Goal: Task Accomplishment & Management: Manage account settings

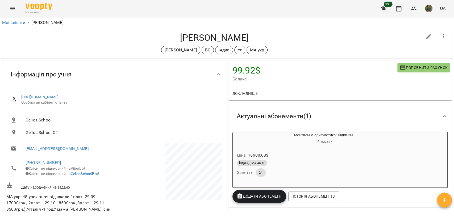
drag, startPoint x: 16, startPoint y: 22, endPoint x: 16, endPoint y: 25, distance: 2.9
click at [16, 25] on li "Мої клієнти" at bounding box center [13, 22] width 23 height 6
click at [17, 22] on link "Мої клієнти" at bounding box center [13, 22] width 23 height 5
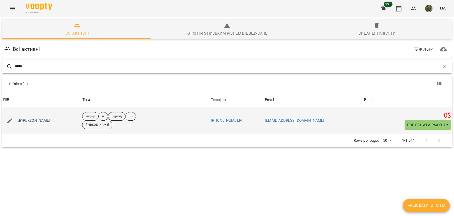
type input "*****"
click at [33, 121] on link "[PERSON_NAME]" at bounding box center [34, 120] width 32 height 5
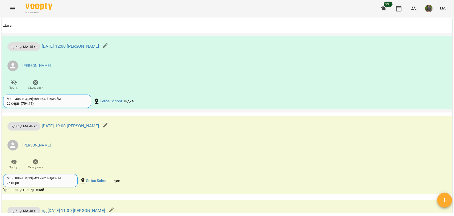
scroll to position [621, 0]
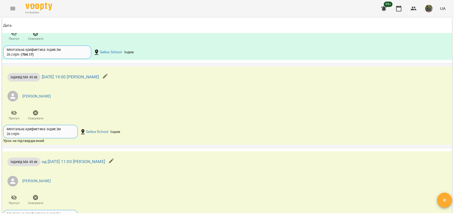
click at [41, 113] on span "Скасувати" at bounding box center [35, 115] width 15 height 11
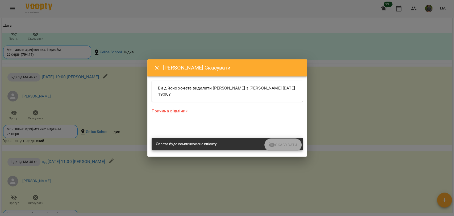
click at [227, 120] on div "Причина відміни * *" at bounding box center [227, 119] width 151 height 23
click at [226, 122] on textarea at bounding box center [227, 124] width 151 height 5
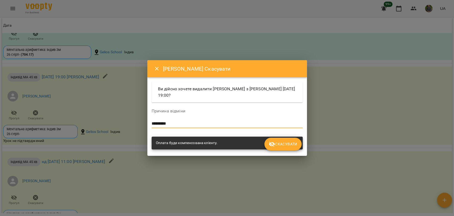
type textarea "*********"
click at [296, 145] on span "Скасувати" at bounding box center [283, 144] width 28 height 6
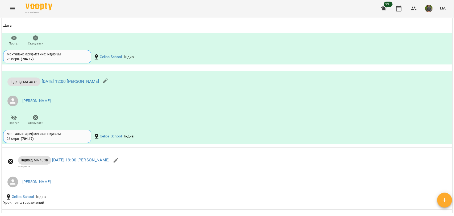
scroll to position [473, 0]
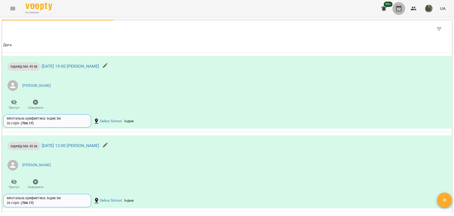
click at [393, 11] on button "button" at bounding box center [398, 8] width 13 height 13
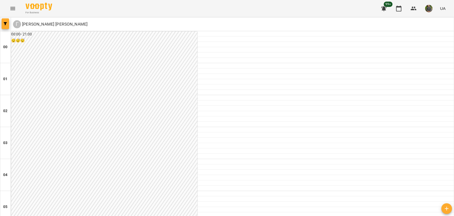
click at [2, 24] on span "button" at bounding box center [5, 23] width 7 height 3
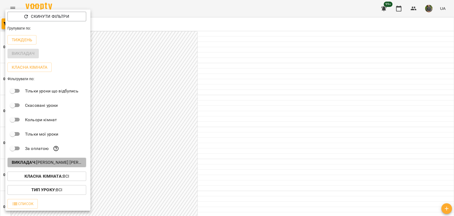
click at [66, 162] on p "Викладач : Гаврилевська [PERSON_NAME]" at bounding box center [47, 162] width 70 height 6
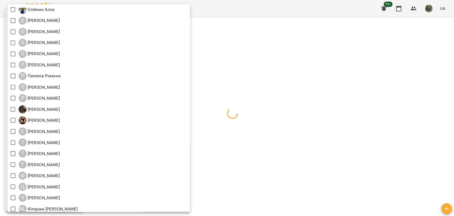
scroll to position [604, 0]
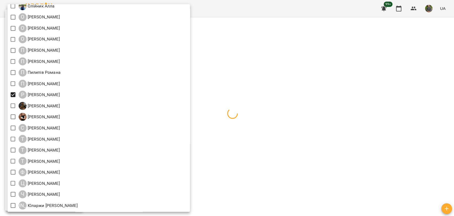
click at [281, 128] on div at bounding box center [227, 108] width 454 height 216
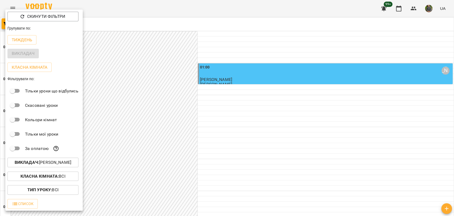
click at [280, 127] on div at bounding box center [227, 108] width 454 height 216
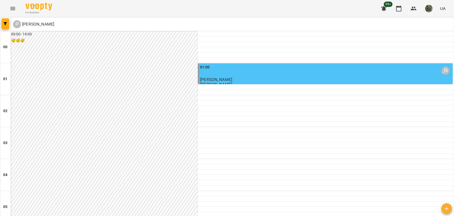
scroll to position [355, 0]
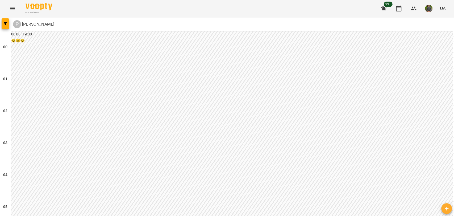
scroll to position [528, 0]
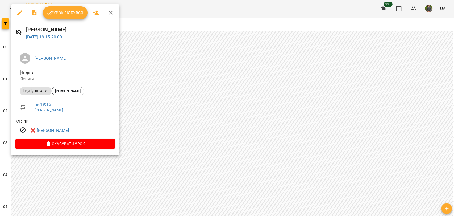
click at [163, 126] on div at bounding box center [227, 108] width 454 height 216
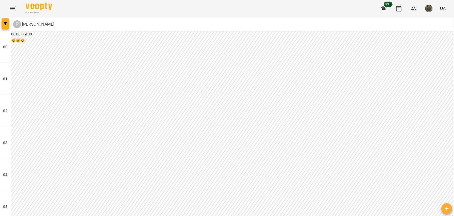
scroll to position [617, 0]
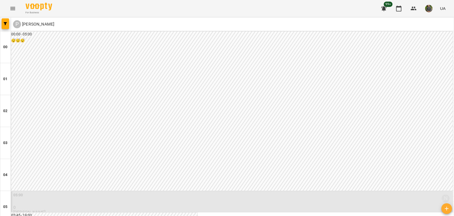
scroll to position [562, 0]
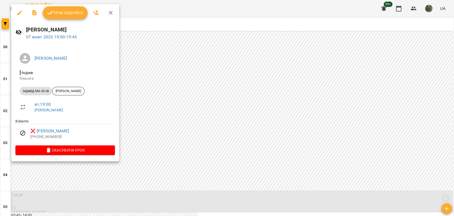
click at [173, 147] on div at bounding box center [227, 108] width 454 height 216
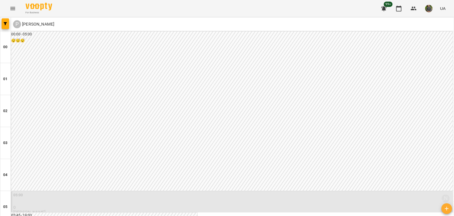
scroll to position [617, 0]
drag, startPoint x: 193, startPoint y: 190, endPoint x: 188, endPoint y: 184, distance: 7.2
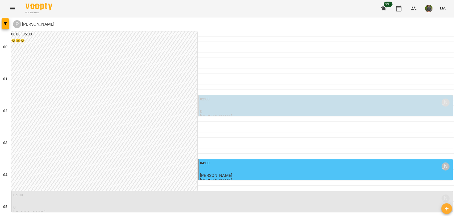
click at [239, 102] on div "02:00 [PERSON_NAME]" at bounding box center [326, 102] width 252 height 12
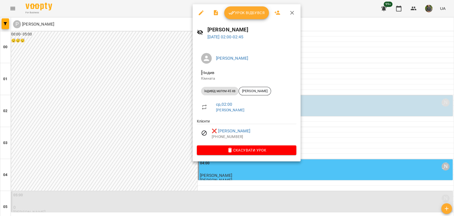
click at [146, 154] on div at bounding box center [227, 108] width 454 height 216
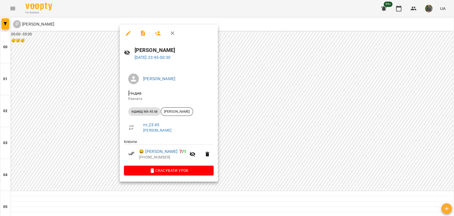
click at [345, 127] on div at bounding box center [227, 108] width 454 height 216
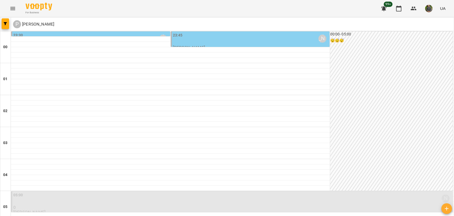
click at [145, 32] on div "23:30 [PERSON_NAME]" at bounding box center [91, 38] width 156 height 12
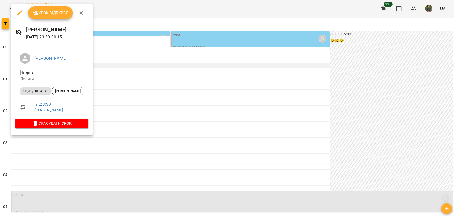
drag, startPoint x: 208, startPoint y: 144, endPoint x: 196, endPoint y: 68, distance: 77.0
click at [207, 143] on div at bounding box center [227, 108] width 454 height 216
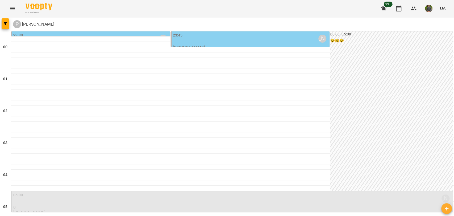
click at [200, 42] on div "23:45 [PERSON_NAME]" at bounding box center [251, 38] width 156 height 12
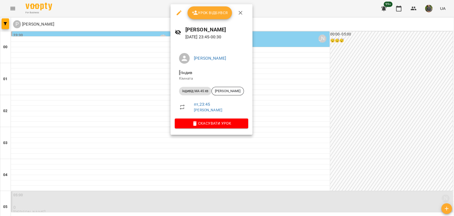
click at [243, 146] on div at bounding box center [227, 108] width 454 height 216
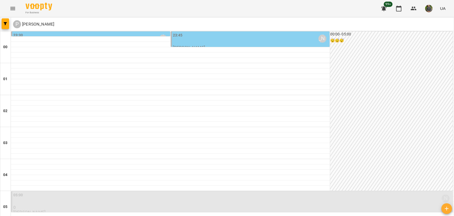
scroll to position [384, 0]
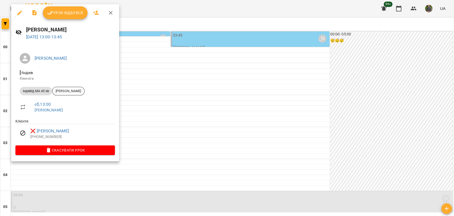
click at [185, 131] on div at bounding box center [227, 108] width 454 height 216
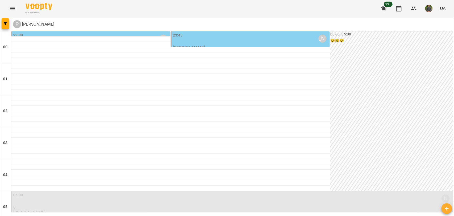
scroll to position [617, 0]
drag, startPoint x: 445, startPoint y: 188, endPoint x: 442, endPoint y: 186, distance: 3.5
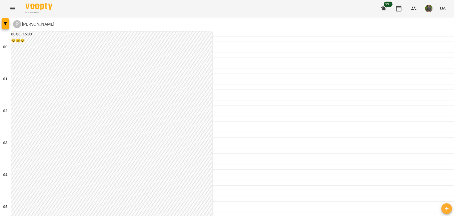
scroll to position [384, 0]
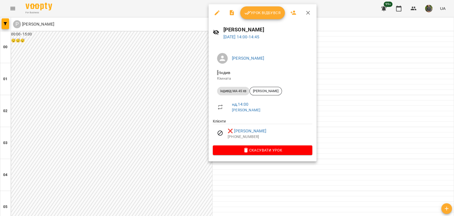
click at [189, 161] on div at bounding box center [227, 108] width 454 height 216
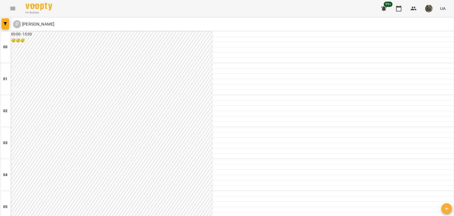
scroll to position [0, 0]
click at [7, 7] on button "Menu" at bounding box center [12, 8] width 13 height 13
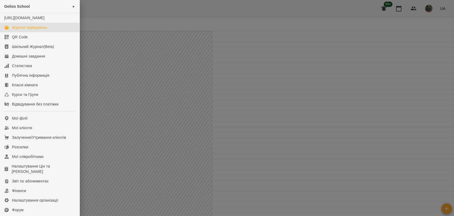
drag, startPoint x: 197, startPoint y: 73, endPoint x: 201, endPoint y: 69, distance: 5.7
click at [198, 73] on div at bounding box center [227, 108] width 454 height 216
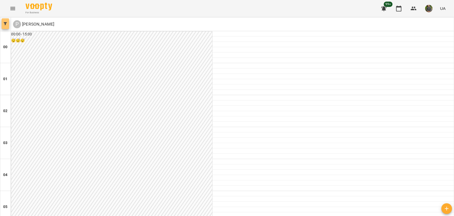
click at [9, 24] on span "button" at bounding box center [5, 23] width 7 height 3
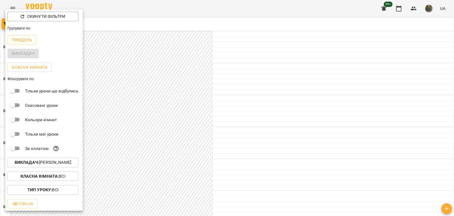
click at [36, 163] on b "Викладач :" at bounding box center [27, 162] width 24 height 5
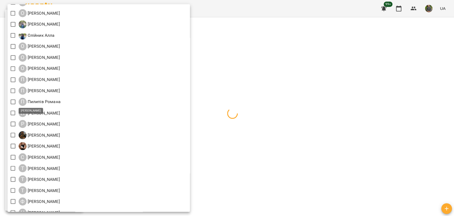
scroll to position [591, 0]
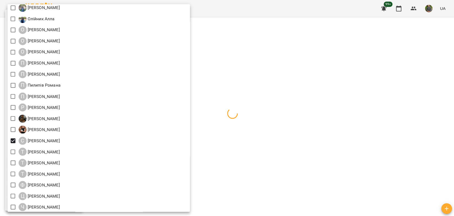
drag, startPoint x: 281, startPoint y: 145, endPoint x: 284, endPoint y: 138, distance: 7.4
click at [281, 144] on div at bounding box center [227, 108] width 454 height 216
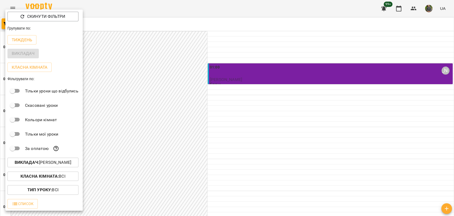
click at [187, 122] on div at bounding box center [227, 108] width 454 height 216
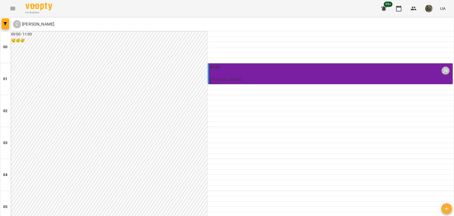
click at [255, 74] on div "01:00 [PERSON_NAME]" at bounding box center [331, 70] width 242 height 12
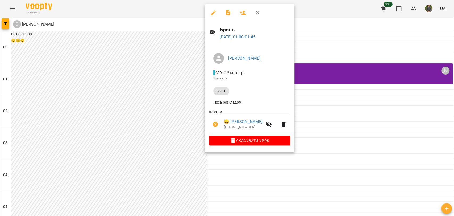
click at [113, 125] on div at bounding box center [227, 108] width 454 height 216
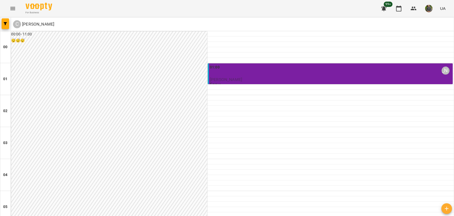
scroll to position [499, 0]
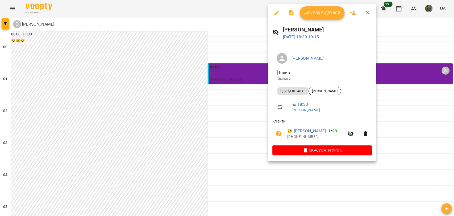
click at [204, 53] on div at bounding box center [227, 108] width 454 height 216
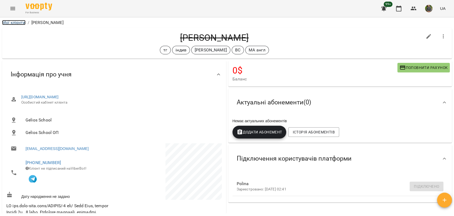
click at [23, 23] on link "Мої клієнти" at bounding box center [13, 22] width 23 height 5
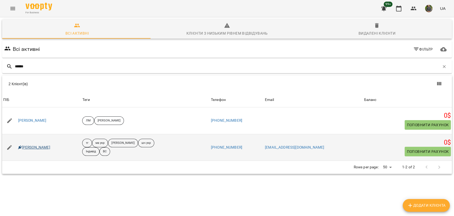
type input "******"
click at [42, 147] on link "[PERSON_NAME]" at bounding box center [34, 147] width 32 height 5
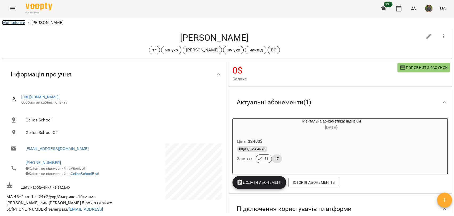
click at [8, 22] on link "Мої клієнти" at bounding box center [13, 22] width 23 height 5
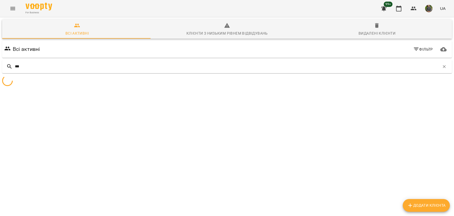
type input "****"
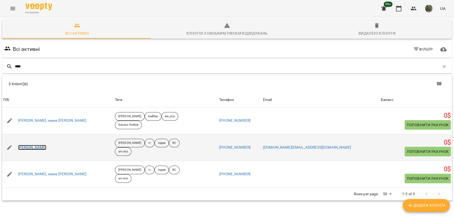
click at [47, 145] on link "[PERSON_NAME]" at bounding box center [32, 147] width 28 height 5
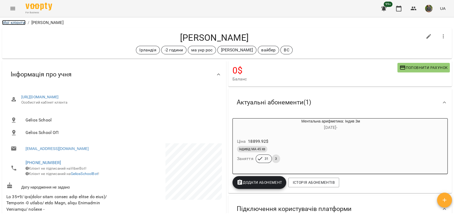
click at [8, 23] on link "Мої клієнти" at bounding box center [13, 22] width 23 height 5
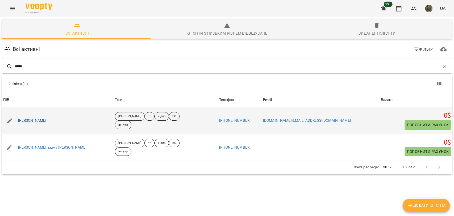
type input "*****"
click at [24, 121] on link "[PERSON_NAME]" at bounding box center [32, 120] width 28 height 5
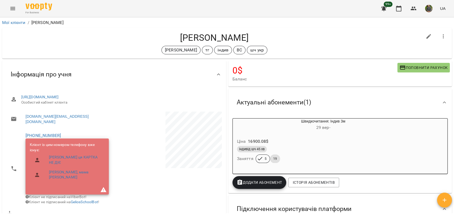
drag, startPoint x: 253, startPoint y: 36, endPoint x: 169, endPoint y: 37, distance: 84.1
click at [169, 37] on h4 "[PERSON_NAME]" at bounding box center [214, 37] width 416 height 11
copy h4 "[PERSON_NAME]"
drag, startPoint x: 21, startPoint y: 24, endPoint x: 78, endPoint y: 15, distance: 57.1
click at [21, 24] on link "Мої клієнти" at bounding box center [13, 22] width 23 height 5
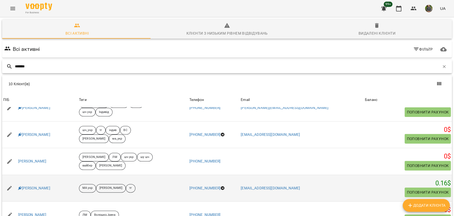
scroll to position [90, 0]
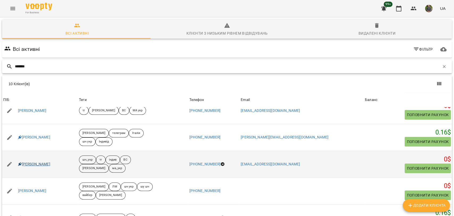
type input "******"
click at [39, 162] on link "[PERSON_NAME]" at bounding box center [34, 164] width 32 height 5
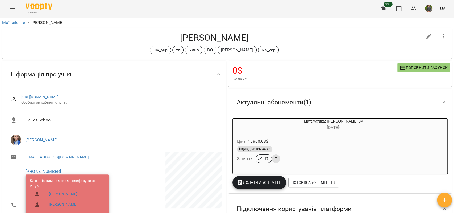
drag, startPoint x: 260, startPoint y: 30, endPoint x: 158, endPoint y: 38, distance: 101.9
click at [158, 38] on div "Данієль Бондар шч_укр тг індив ВС Оксана Михайлишин ма_укр" at bounding box center [227, 43] width 450 height 31
copy h4 "[PERSON_NAME]"
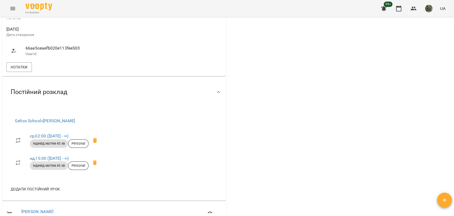
scroll to position [443, 0]
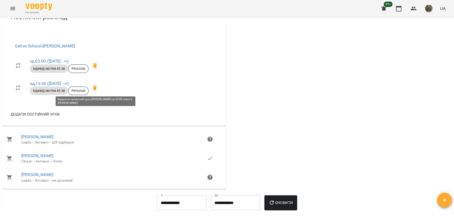
click at [92, 72] on span at bounding box center [95, 65] width 13 height 13
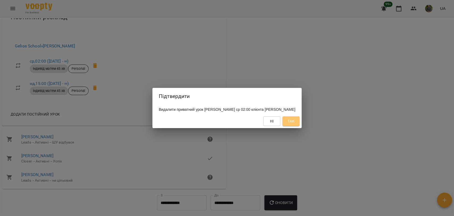
click at [292, 126] on button "Так" at bounding box center [291, 121] width 17 height 10
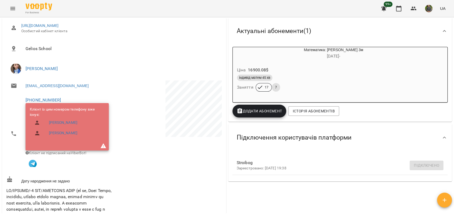
scroll to position [0, 0]
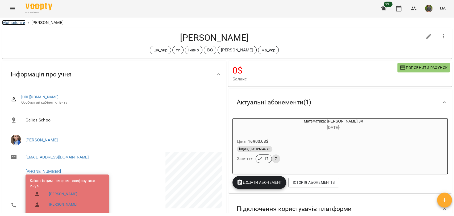
click at [6, 22] on link "Мої клієнти" at bounding box center [13, 22] width 23 height 5
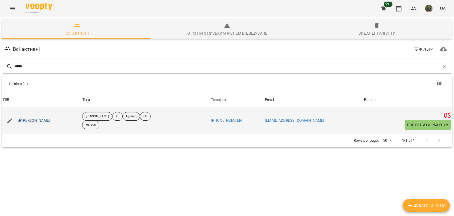
type input "*****"
click at [32, 118] on link "[PERSON_NAME]" at bounding box center [34, 120] width 32 height 5
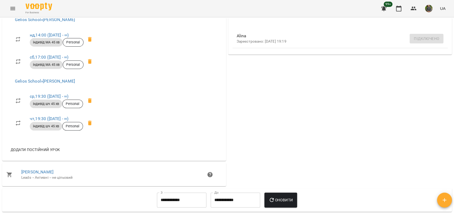
scroll to position [207, 0]
